Goal: Use online tool/utility: Use online tool/utility

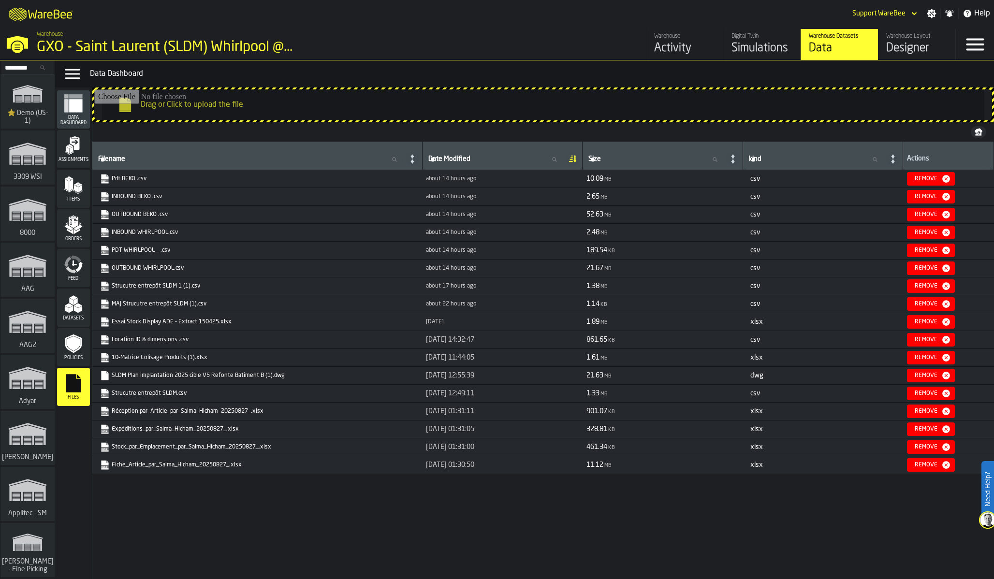
click at [377, 133] on nav at bounding box center [543, 131] width 902 height 19
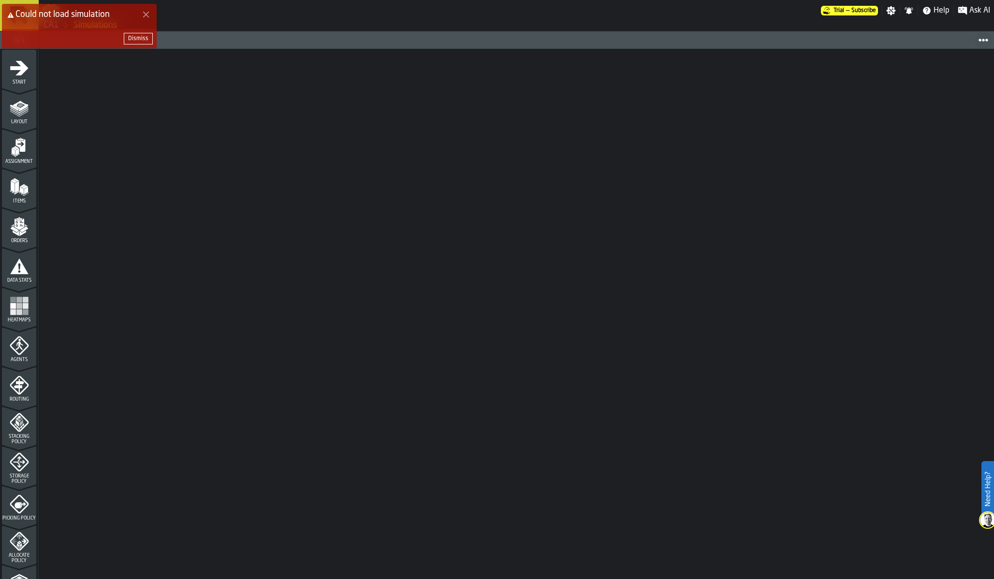
click at [248, 315] on div at bounding box center [516, 314] width 955 height 530
click at [352, 294] on div at bounding box center [516, 314] width 955 height 530
click at [134, 41] on div "Dismiss" at bounding box center [138, 38] width 20 height 7
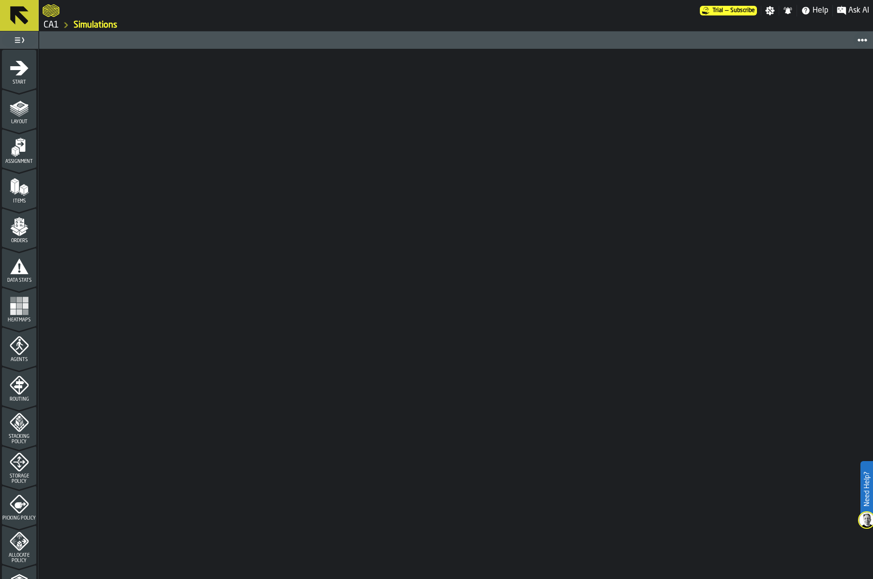
click at [54, 25] on link "CA1" at bounding box center [51, 25] width 15 height 11
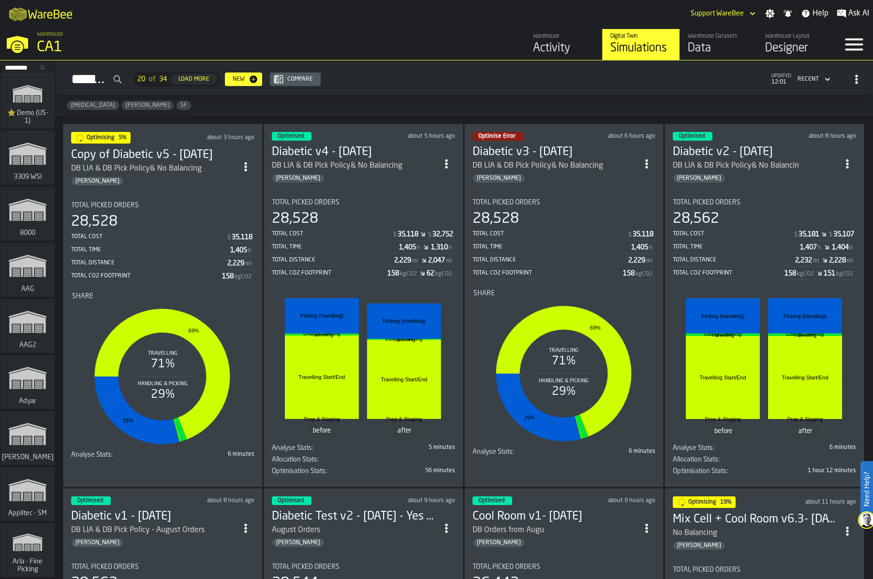
click at [190, 214] on div "28,528" at bounding box center [162, 221] width 183 height 17
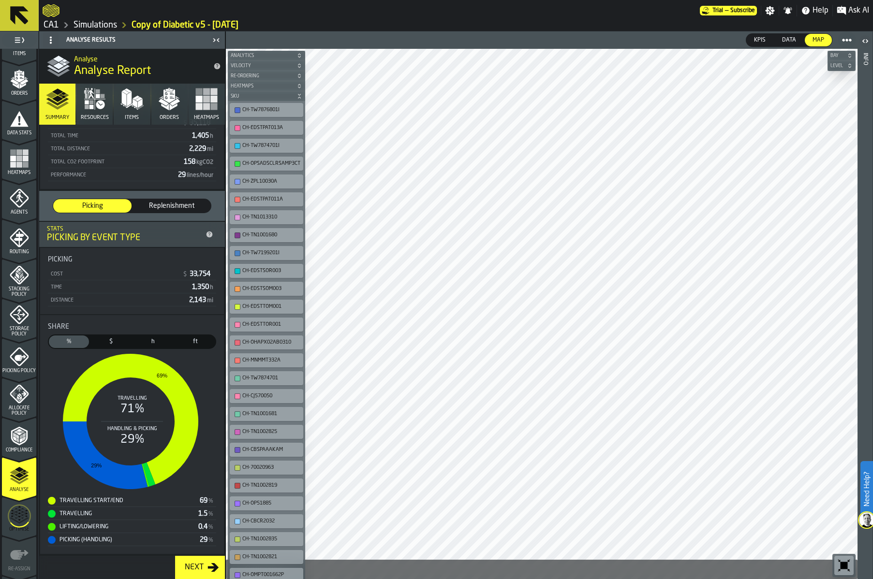
scroll to position [184, 0]
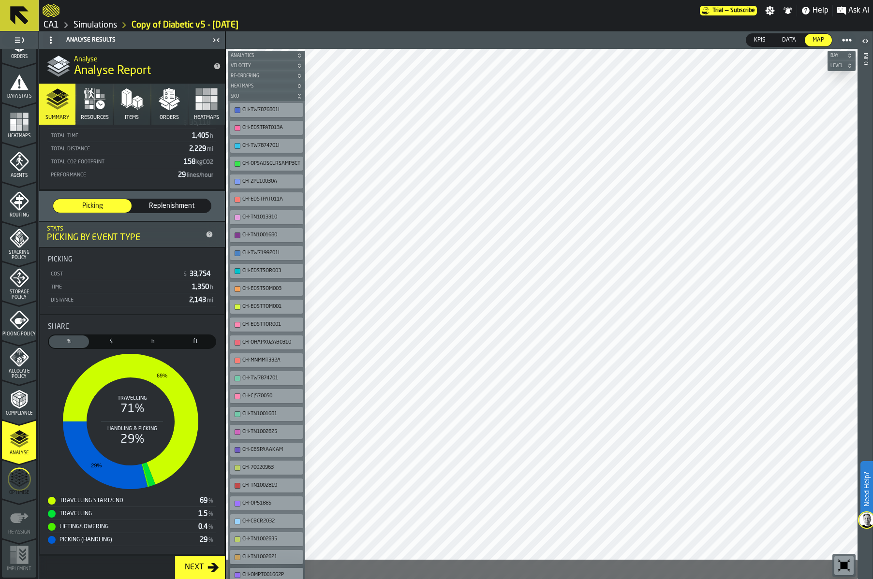
click at [10, 481] on icon "menu Optimise" at bounding box center [19, 479] width 23 height 38
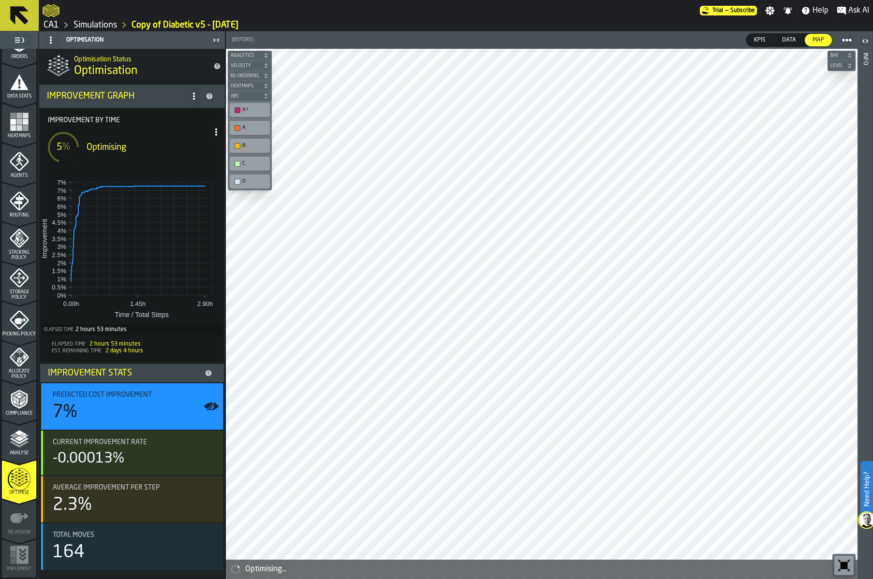
click at [22, 449] on div "Analyse" at bounding box center [19, 442] width 34 height 27
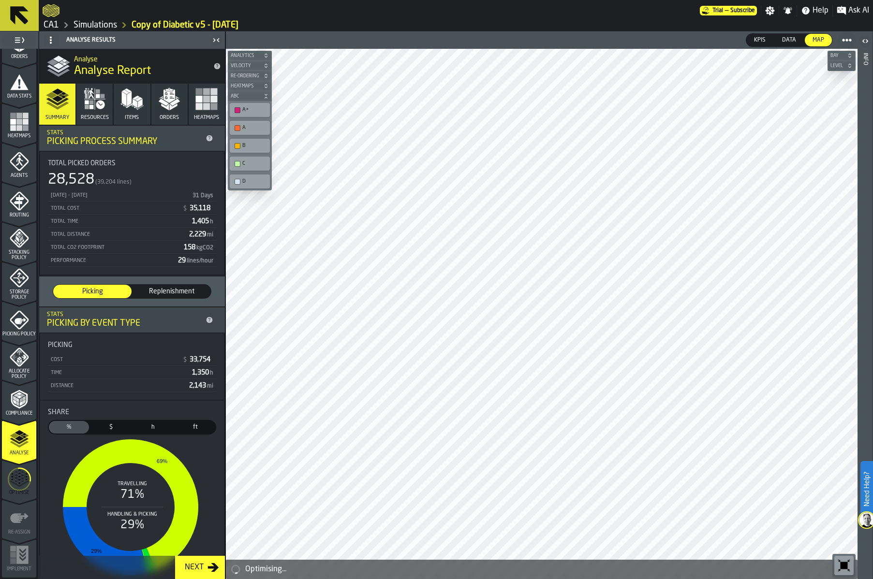
click at [20, 490] on circle "menu Optimise" at bounding box center [19, 479] width 22 height 22
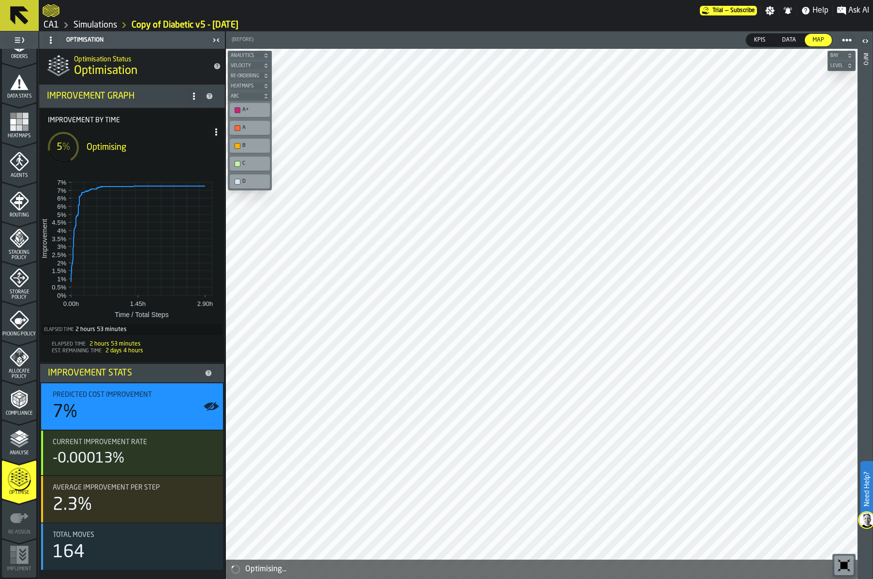
click at [215, 136] on span at bounding box center [215, 131] width 15 height 15
click at [198, 155] on div "Show Run Options" at bounding box center [186, 152] width 63 height 12
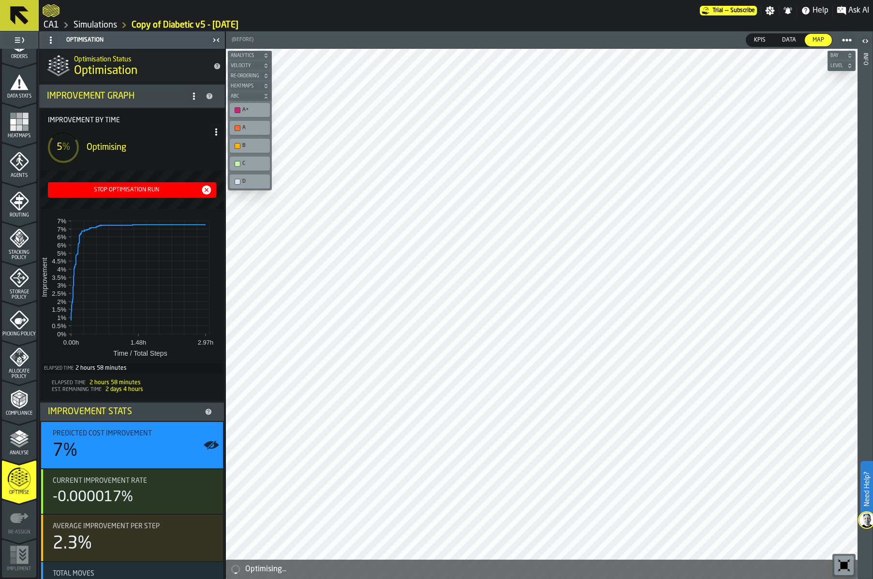
click at [151, 191] on div "Stop Optimisation Run" at bounding box center [126, 190] width 149 height 7
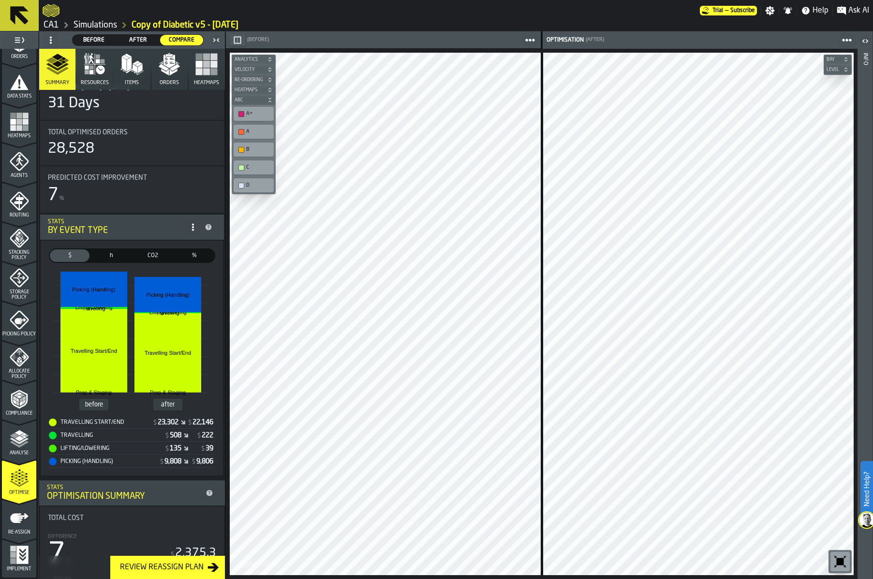
scroll to position [0, 0]
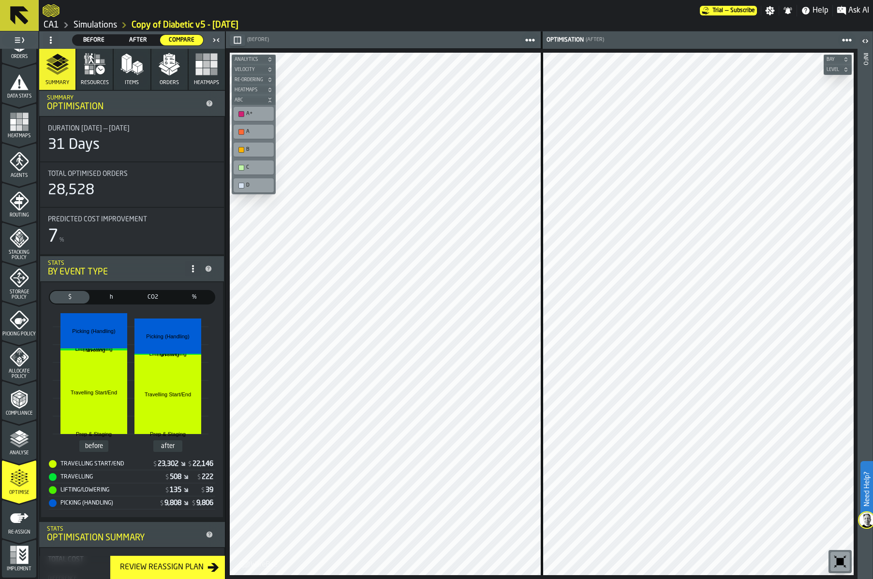
click at [84, 21] on link "Simulations" at bounding box center [95, 25] width 44 height 11
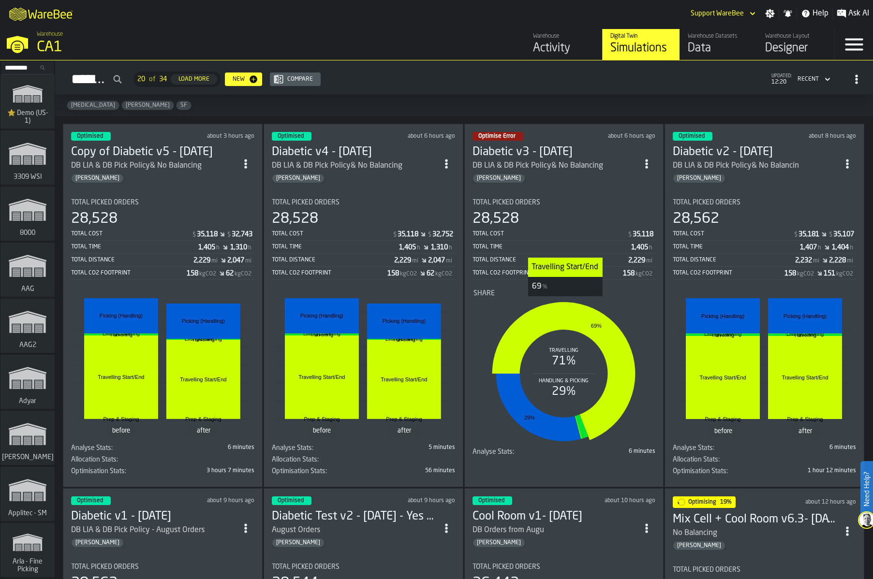
click at [564, 304] on icon "stat-Share" at bounding box center [563, 371] width 143 height 138
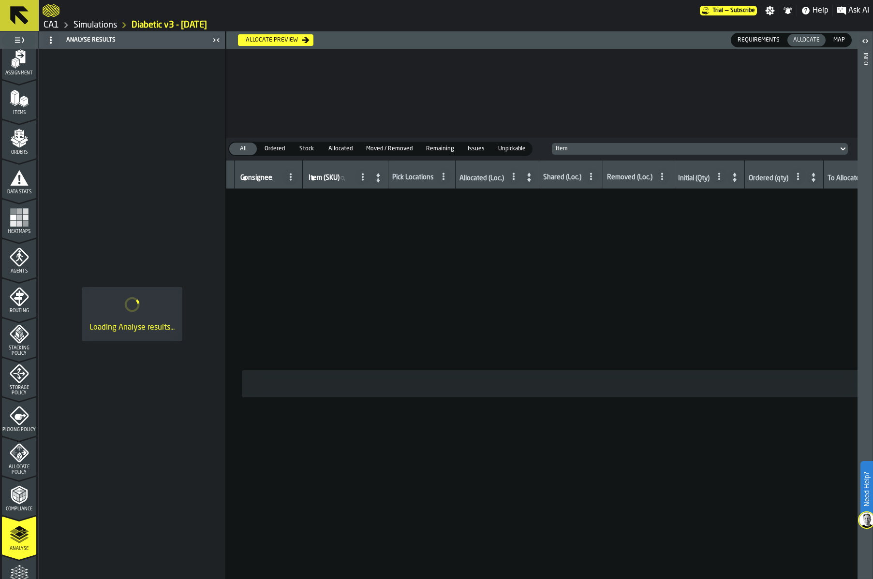
scroll to position [184, 0]
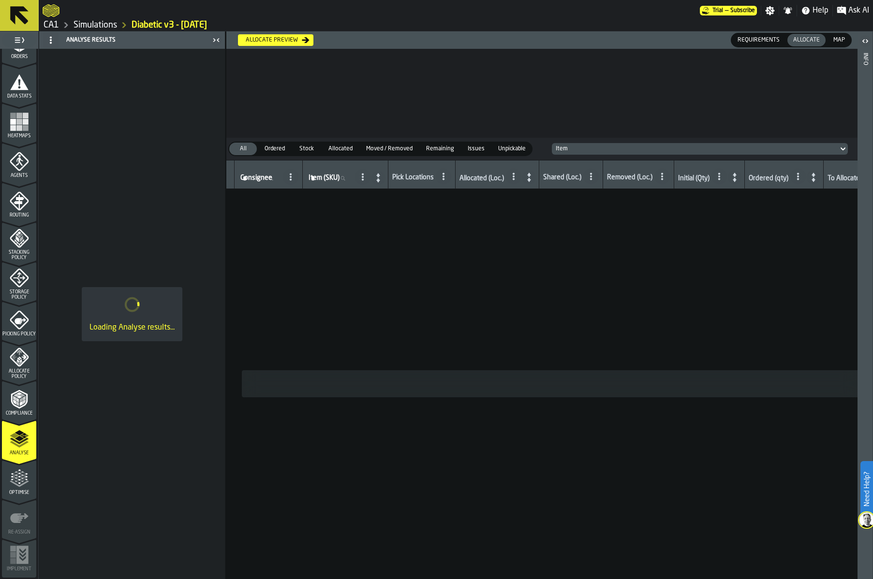
click at [13, 486] on icon "menu Optimise" at bounding box center [19, 478] width 19 height 19
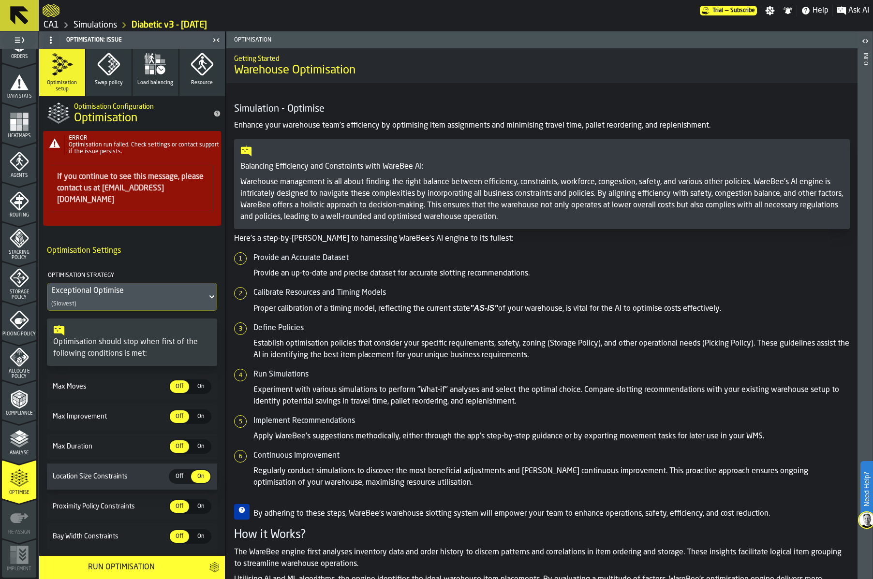
click at [467, 4] on div at bounding box center [371, 10] width 657 height 17
